Goal: Task Accomplishment & Management: Use online tool/utility

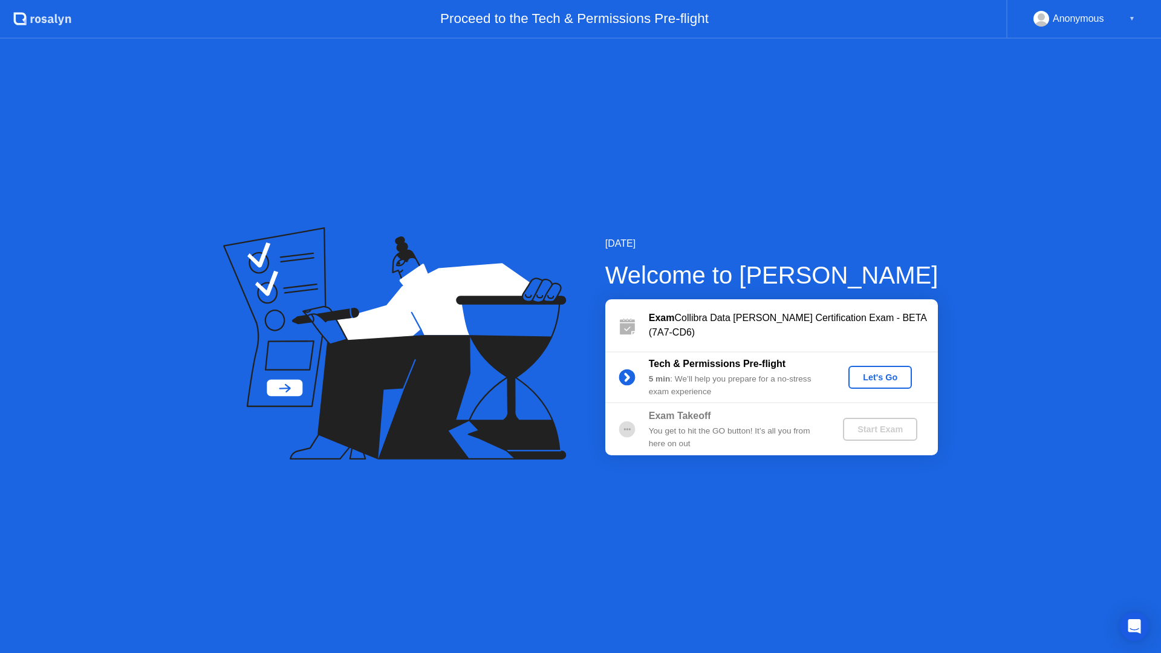
click at [878, 379] on div "Let's Go" at bounding box center [880, 377] width 54 height 10
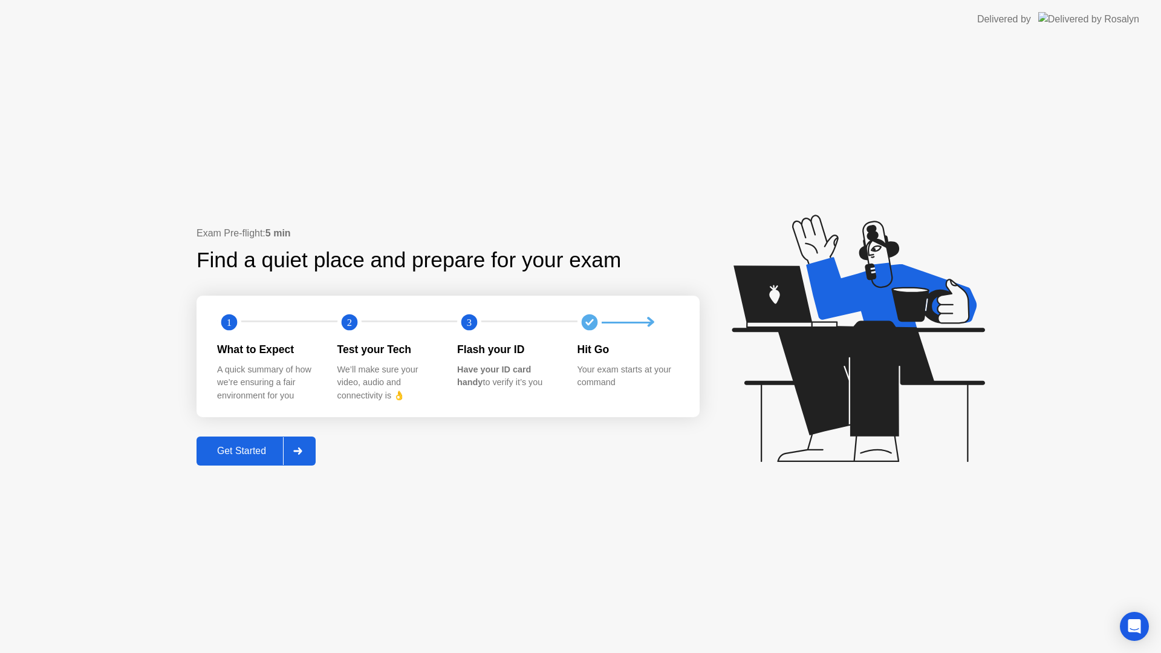
click at [299, 450] on icon at bounding box center [297, 450] width 8 height 7
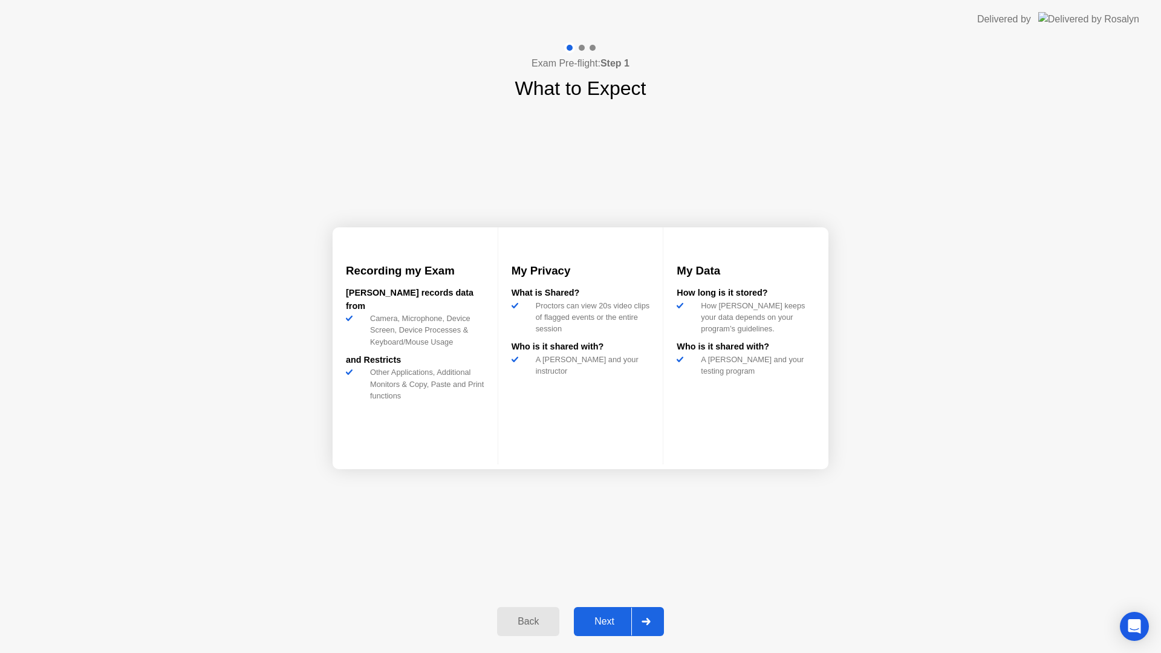
click at [648, 624] on icon at bounding box center [645, 621] width 8 height 7
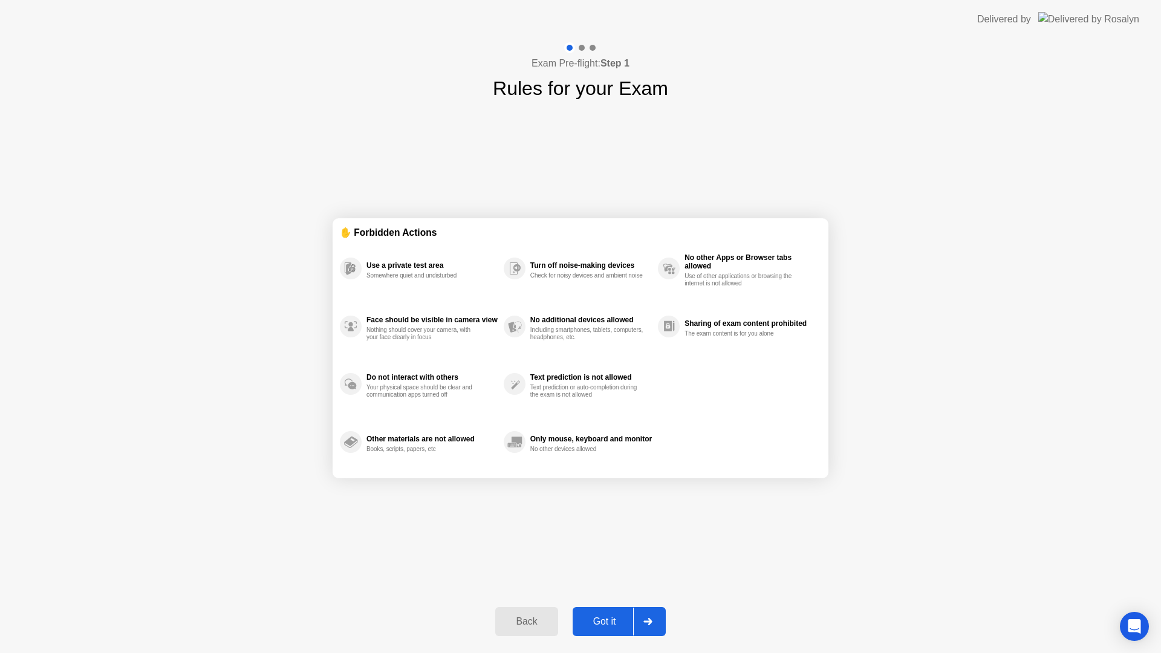
click at [648, 618] on icon at bounding box center [647, 621] width 9 height 7
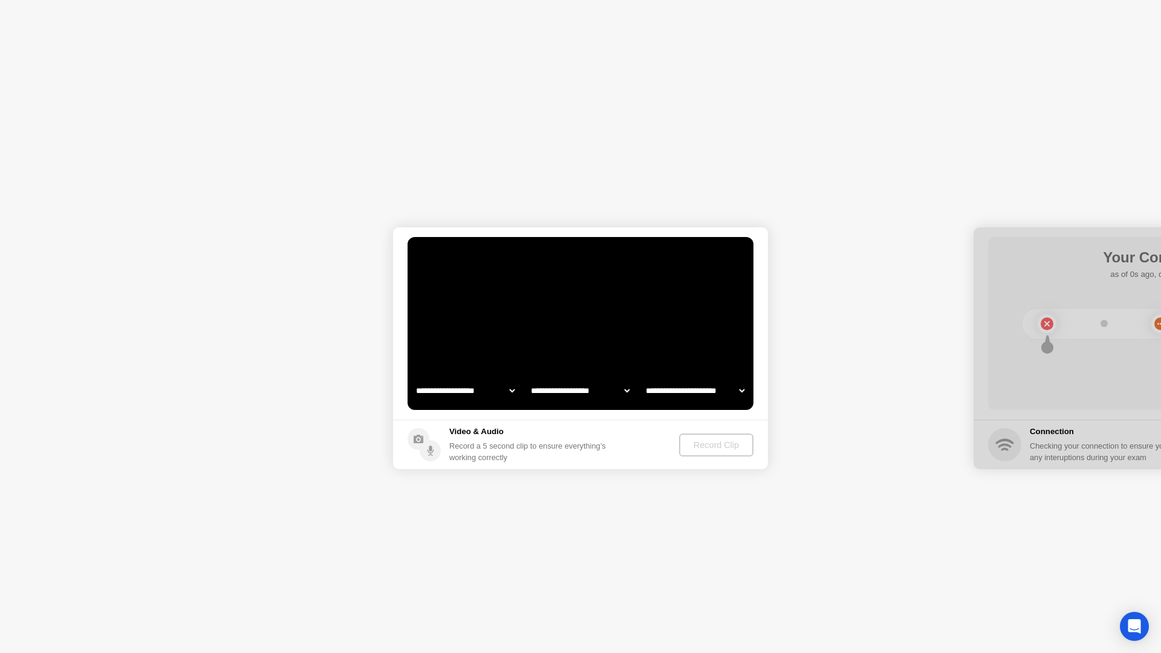
select select "**********"
select select "*******"
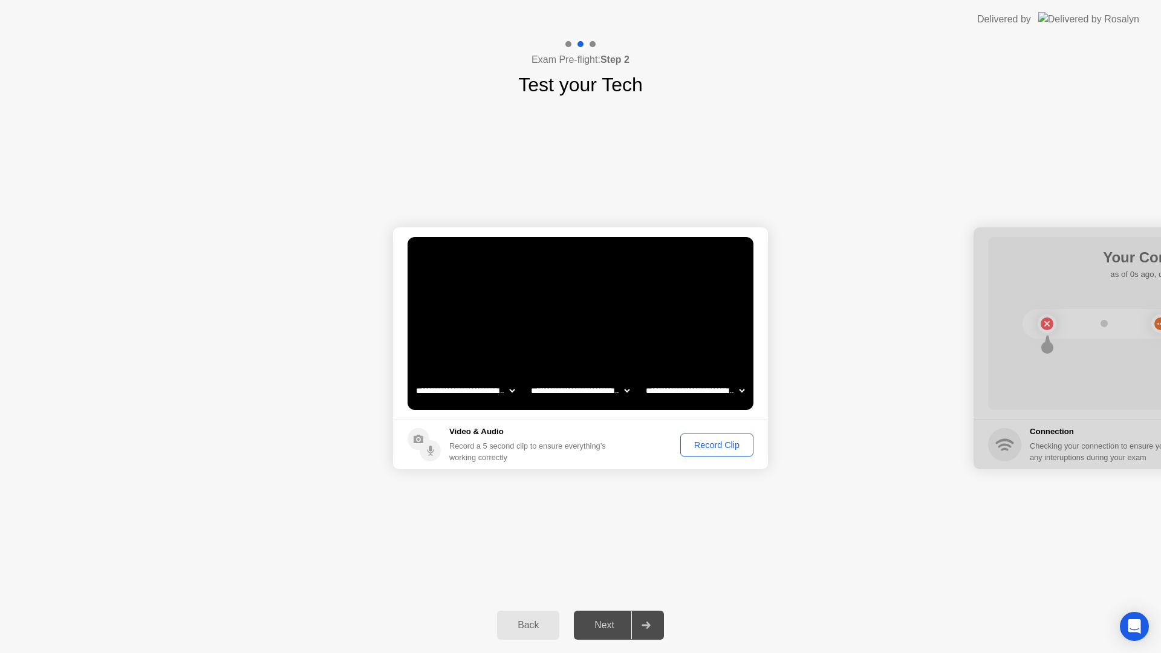
click at [716, 446] on div "Record Clip" at bounding box center [716, 445] width 65 height 10
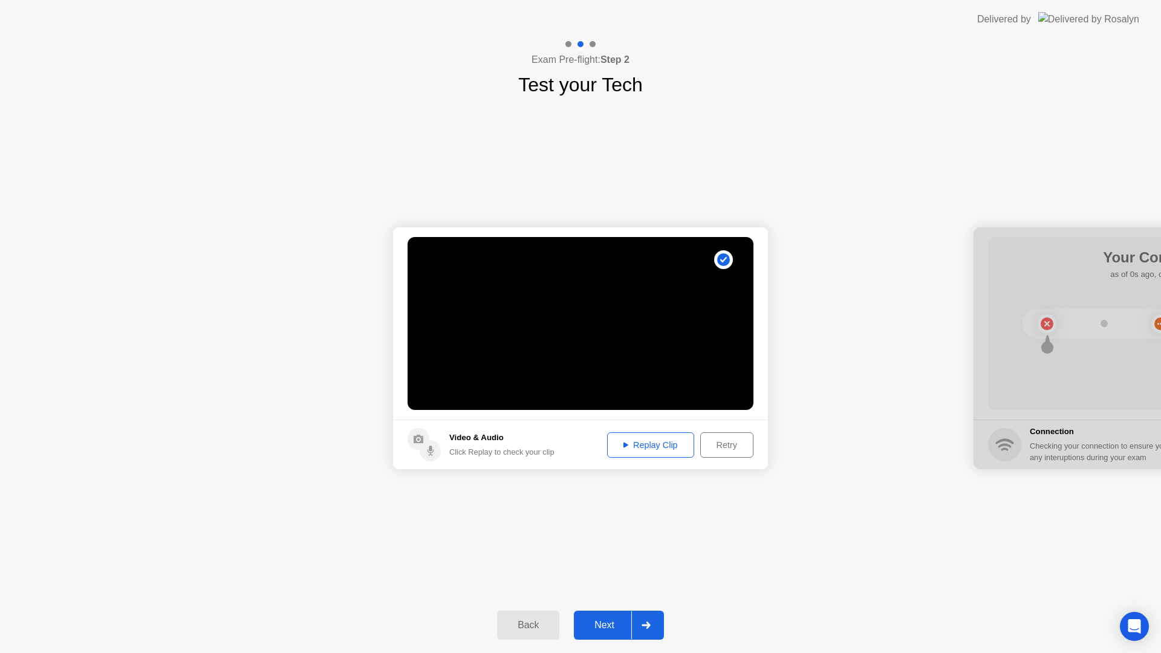
click at [638, 444] on div "Replay Clip" at bounding box center [650, 445] width 79 height 10
click at [647, 624] on icon at bounding box center [645, 624] width 8 height 7
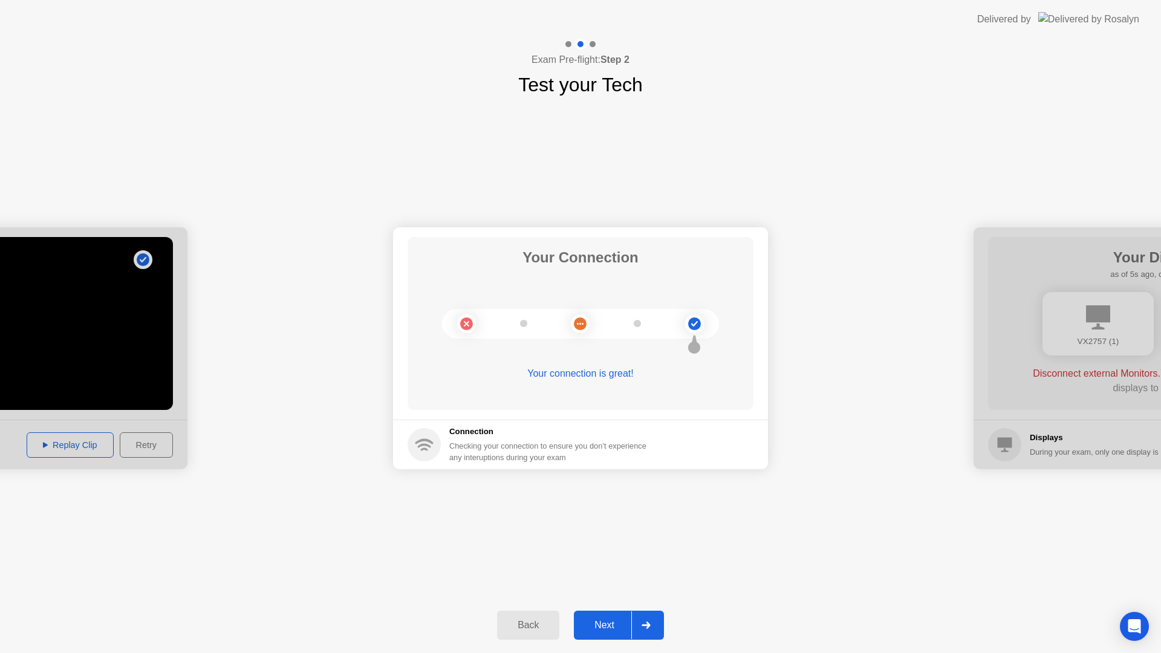
click at [647, 626] on icon at bounding box center [645, 624] width 8 height 7
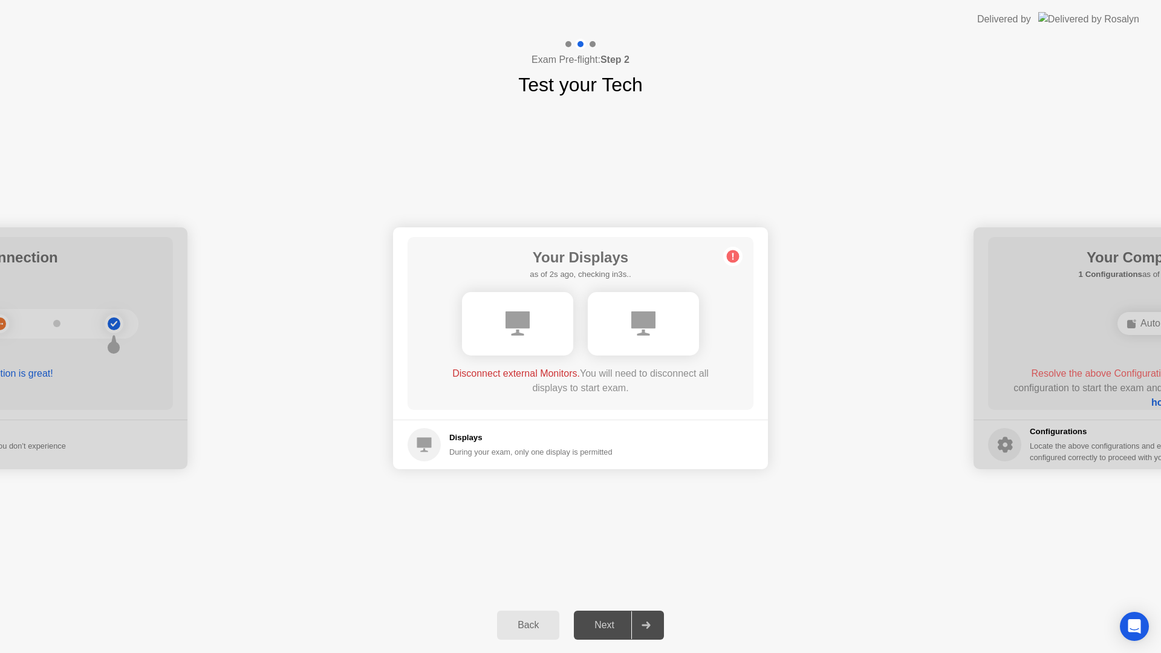
click at [474, 446] on div "During your exam, only one display is permitted" at bounding box center [530, 451] width 163 height 11
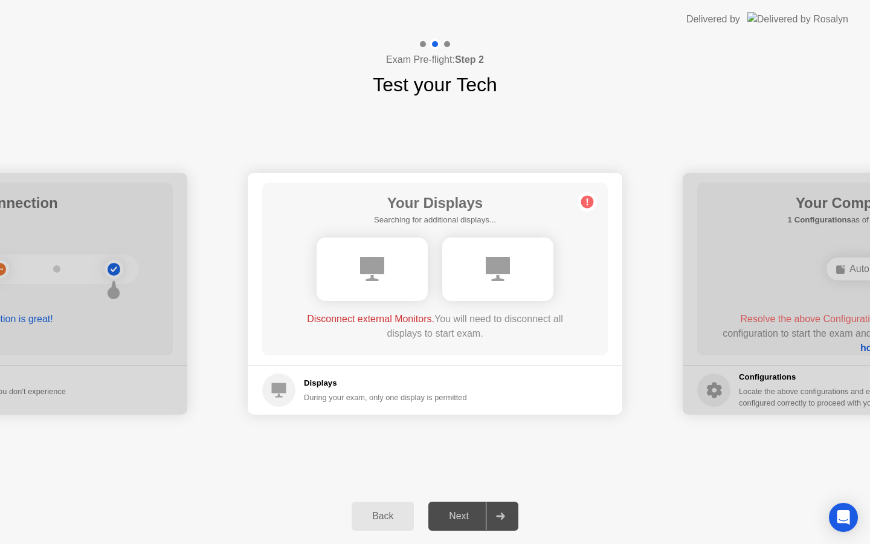
click at [397, 522] on div "Back" at bounding box center [382, 516] width 55 height 11
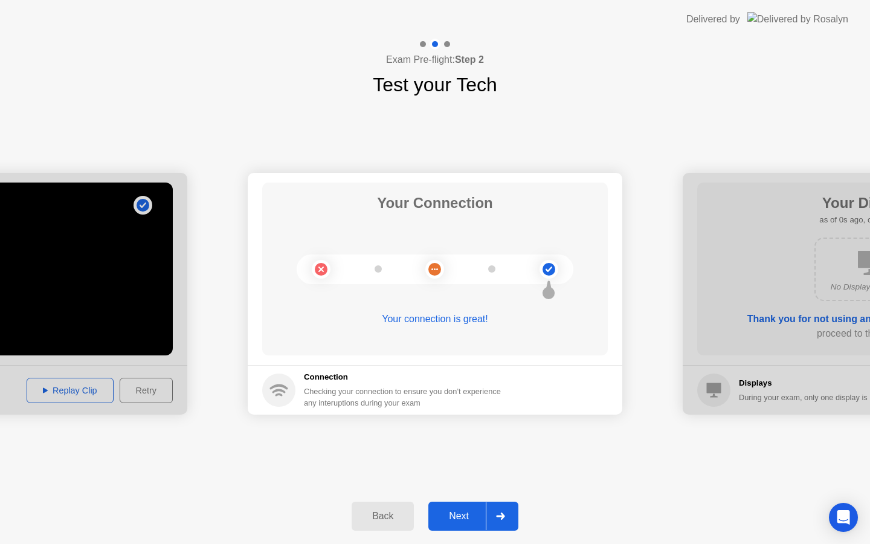
click at [497, 516] on icon at bounding box center [500, 516] width 9 height 7
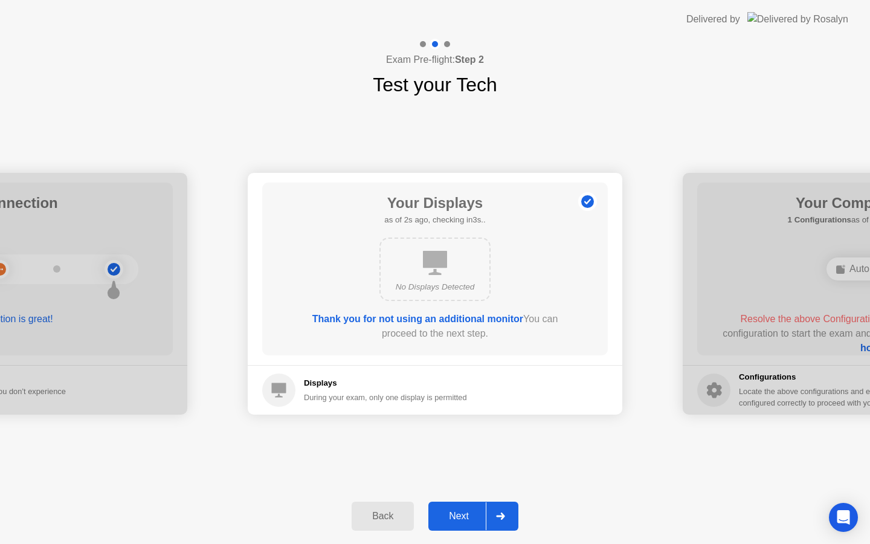
click at [497, 516] on icon at bounding box center [500, 516] width 9 height 7
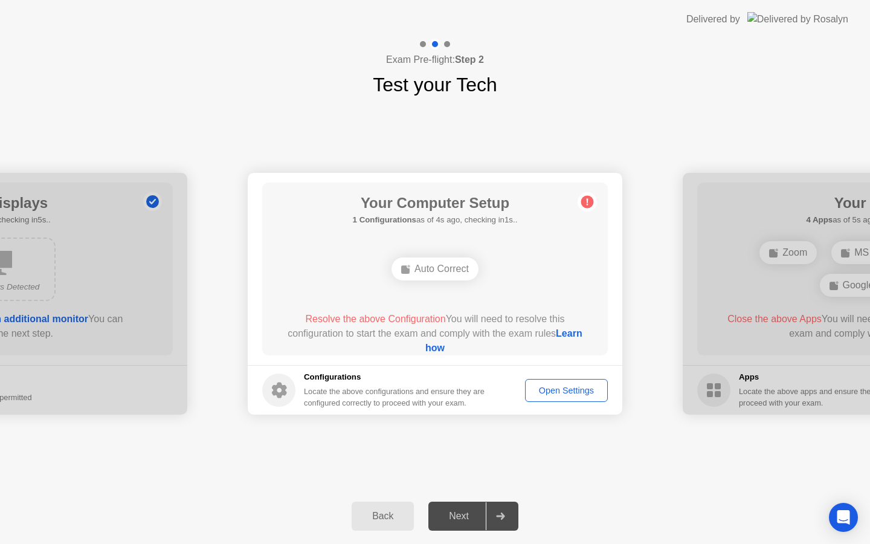
click at [559, 392] on div "Open Settings" at bounding box center [567, 391] width 74 height 10
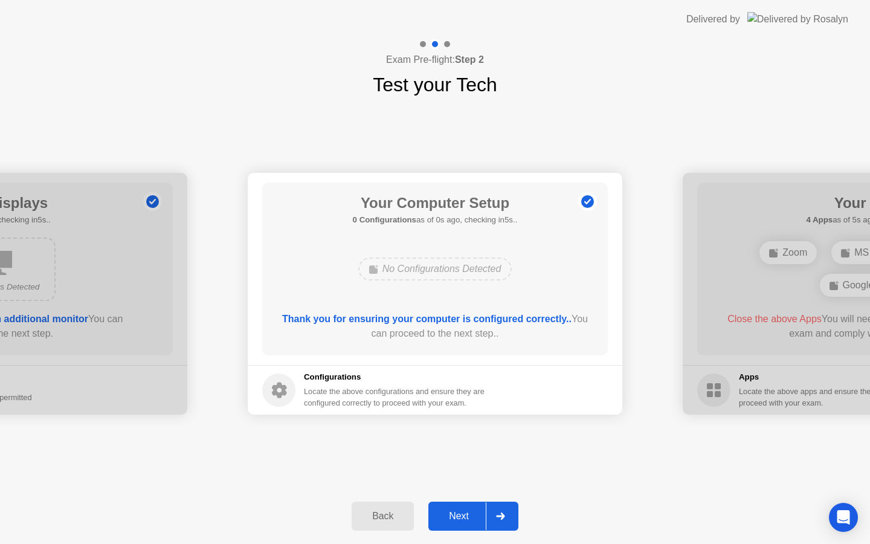
click at [501, 513] on icon at bounding box center [500, 516] width 9 height 7
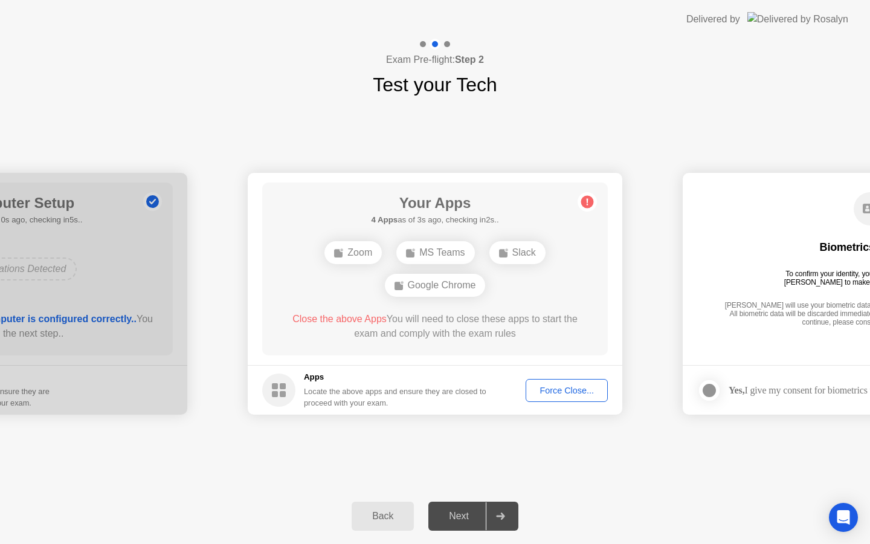
click at [293, 500] on div "Back Next" at bounding box center [435, 516] width 870 height 56
click at [546, 390] on div "Force Close..." at bounding box center [567, 391] width 74 height 10
click at [569, 391] on div "Force Close..." at bounding box center [567, 391] width 74 height 10
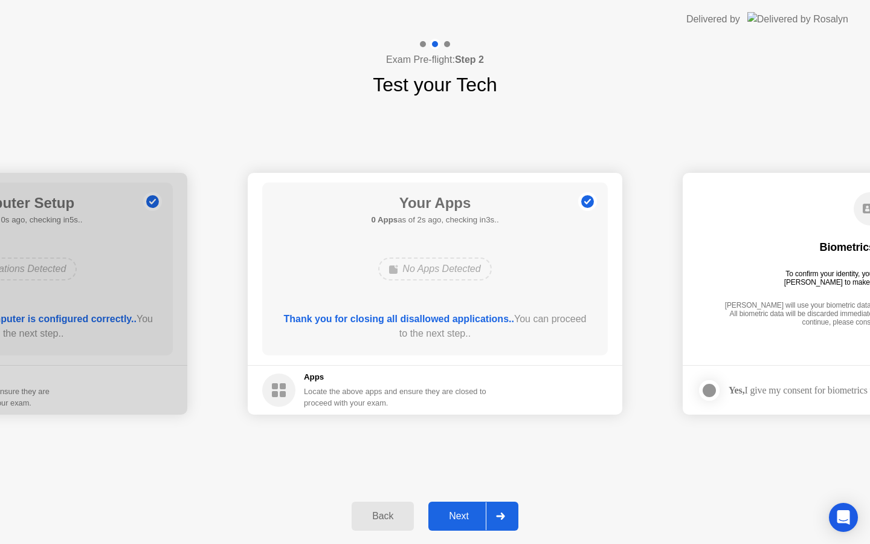
click at [501, 514] on icon at bounding box center [500, 516] width 9 height 7
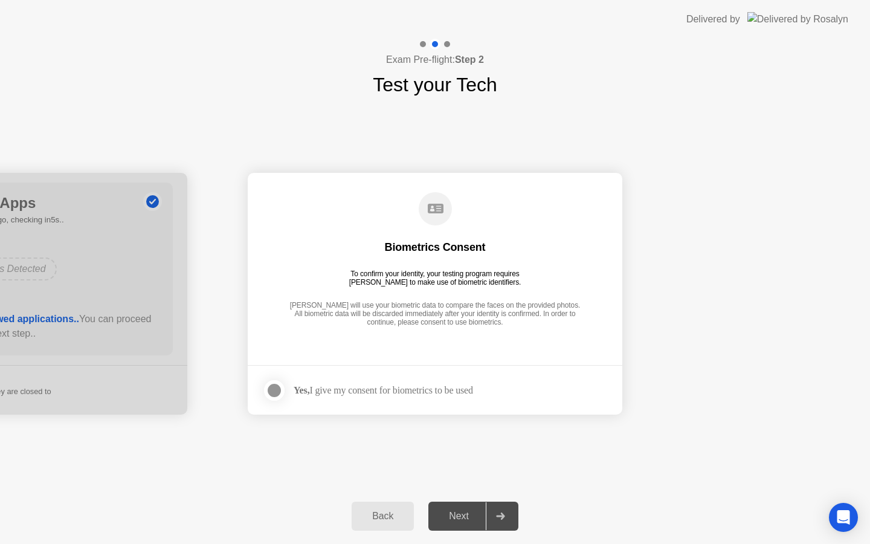
click at [290, 385] on label at bounding box center [277, 390] width 31 height 24
click at [510, 520] on div at bounding box center [500, 516] width 29 height 28
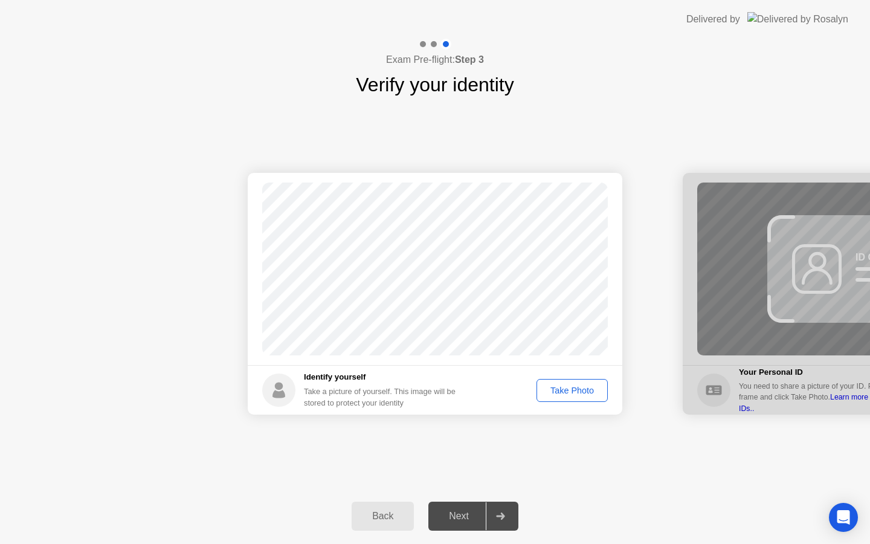
click at [566, 391] on div "Take Photo" at bounding box center [572, 391] width 63 height 10
drag, startPoint x: 502, startPoint y: 507, endPoint x: 496, endPoint y: 506, distance: 6.1
click at [502, 507] on div at bounding box center [500, 516] width 29 height 28
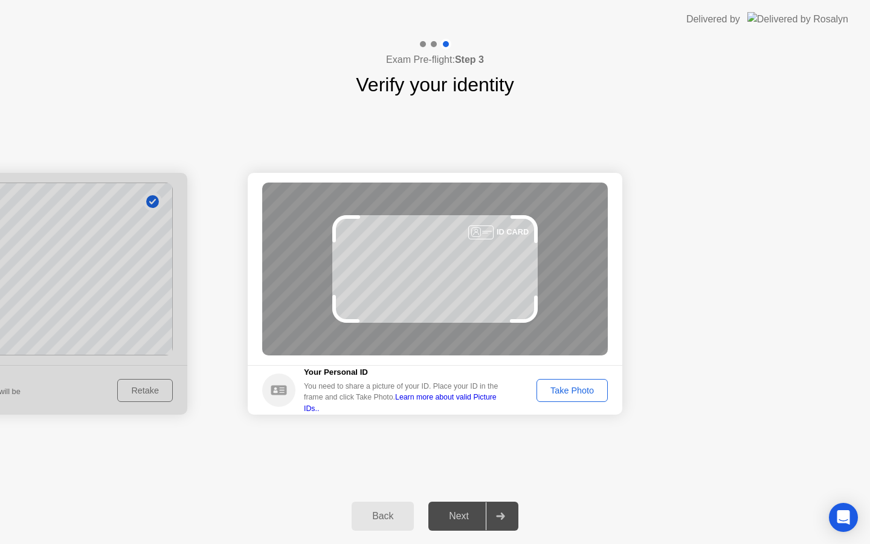
click at [583, 394] on div "Take Photo" at bounding box center [572, 391] width 63 height 10
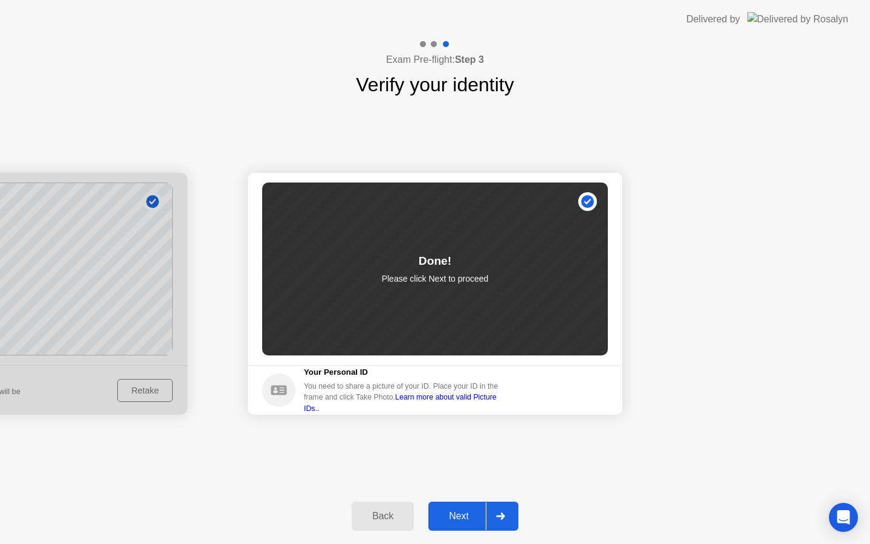
click at [506, 520] on div at bounding box center [500, 516] width 29 height 28
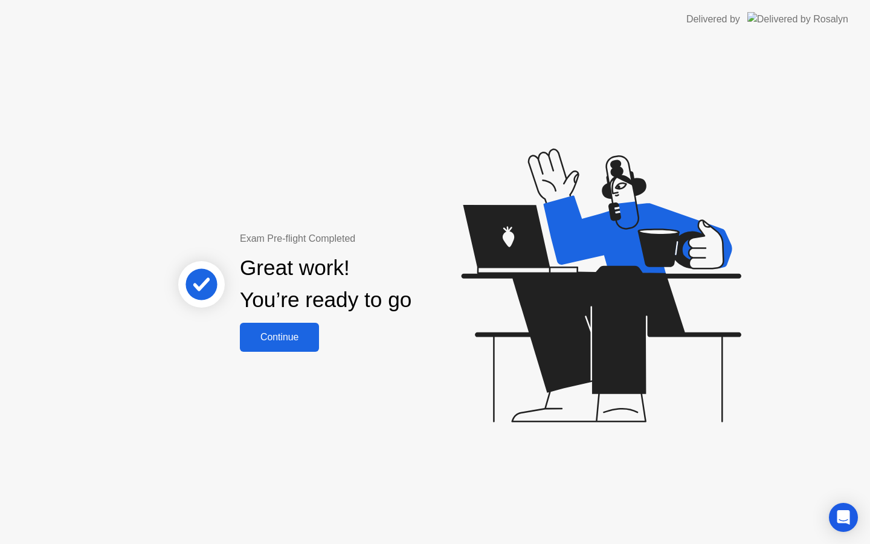
click at [284, 342] on div "Continue" at bounding box center [280, 337] width 72 height 11
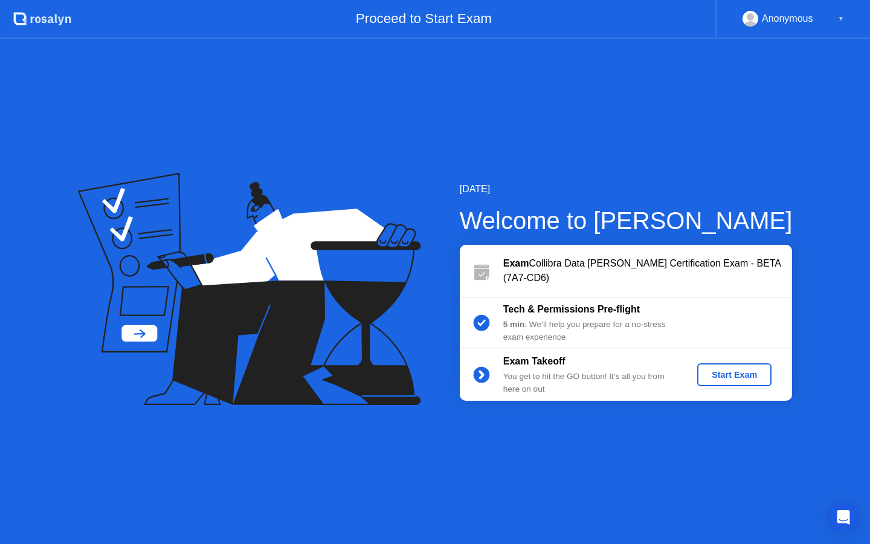
click at [732, 378] on div "Start Exam" at bounding box center [734, 375] width 65 height 10
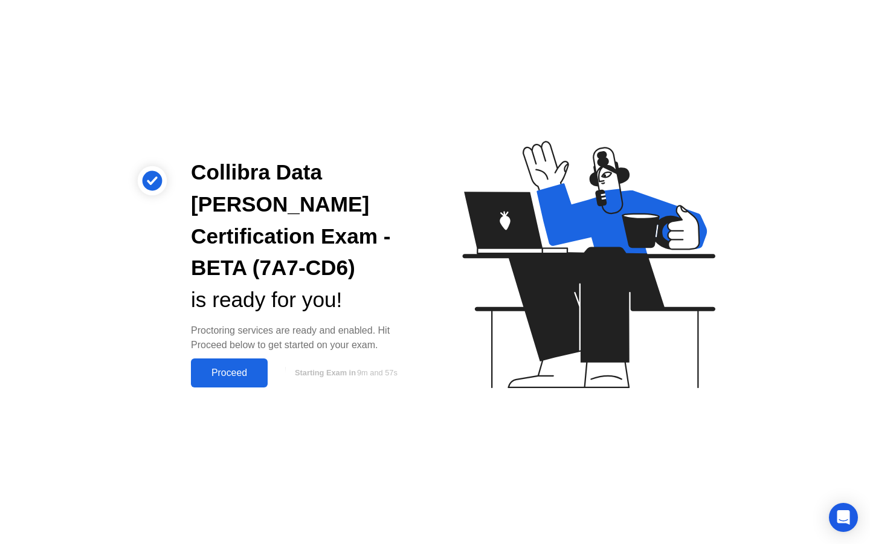
click at [233, 368] on div "Proceed" at bounding box center [230, 373] width 70 height 11
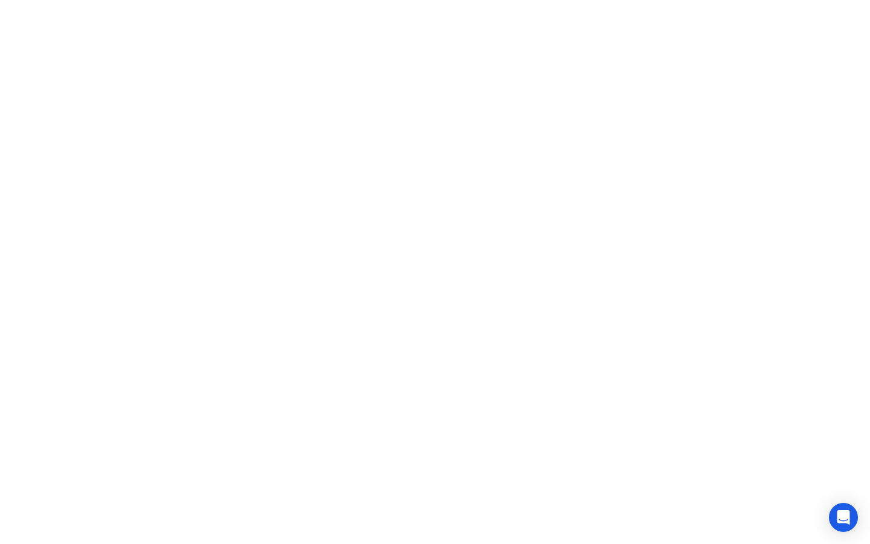
click button "Got it"
